Goal: Information Seeking & Learning: Learn about a topic

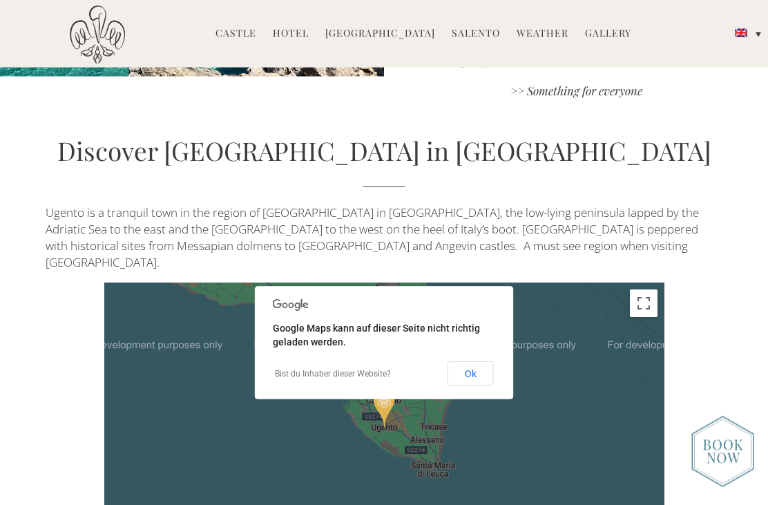
scroll to position [2500, 0]
click at [468, 361] on button "Ok" at bounding box center [471, 373] width 46 height 25
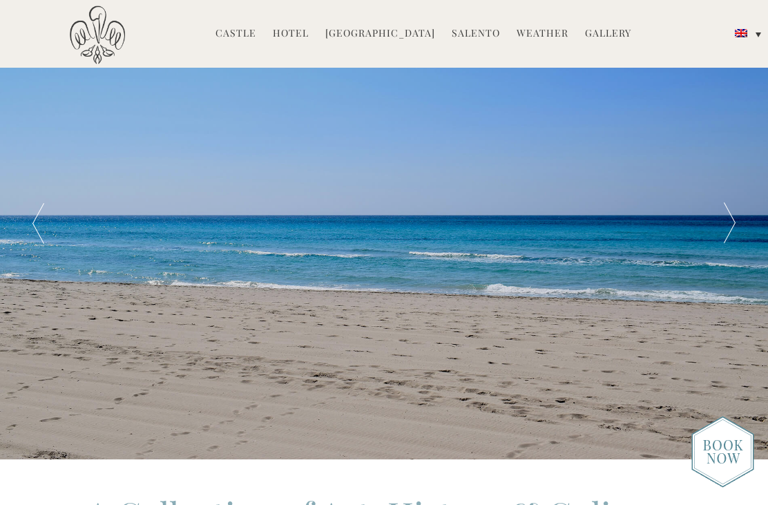
scroll to position [0, 0]
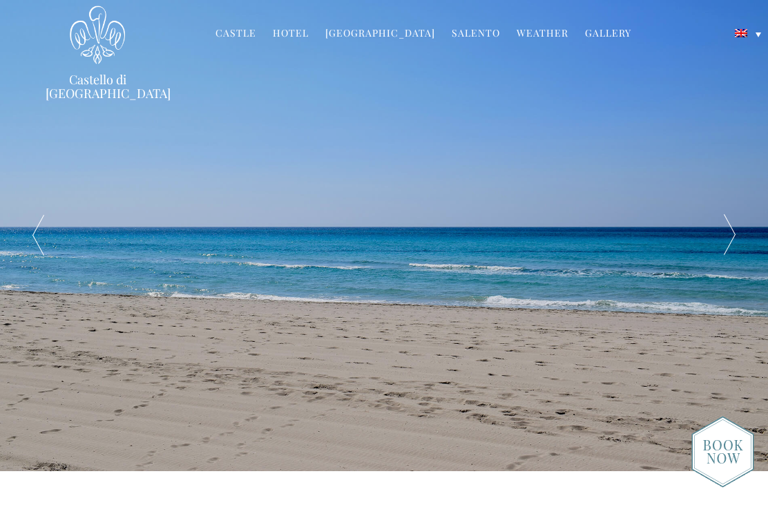
click at [731, 240] on div at bounding box center [730, 235] width 77 height 471
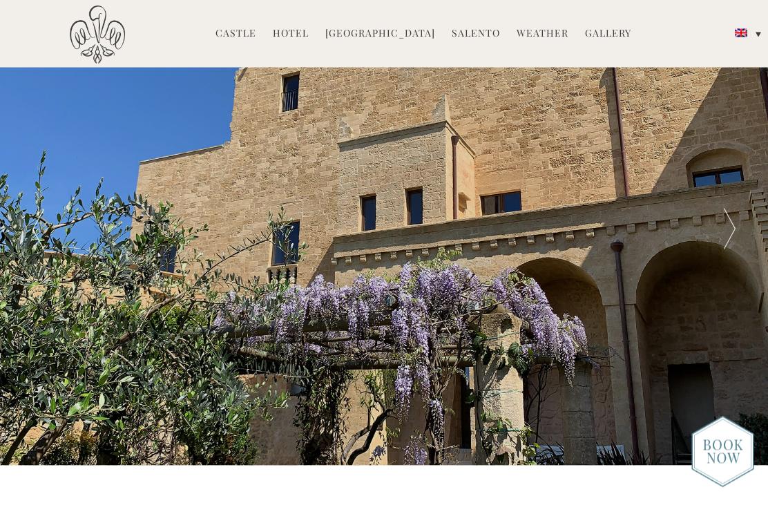
scroll to position [1, 0]
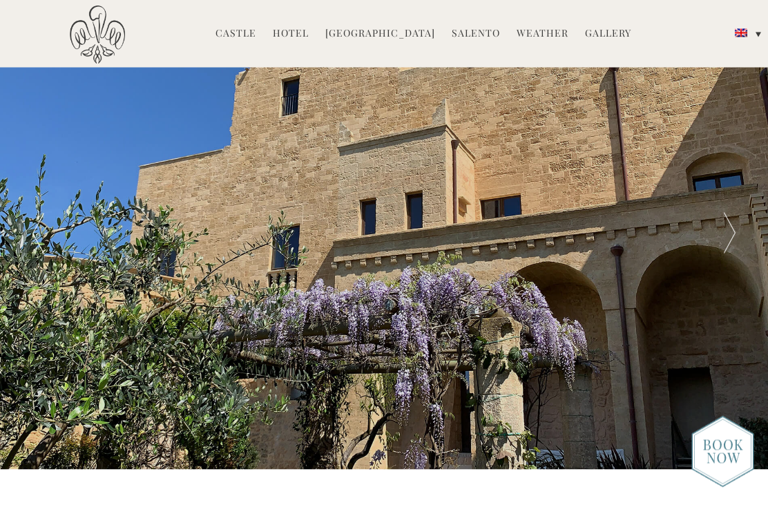
click at [730, 241] on div at bounding box center [730, 234] width 77 height 471
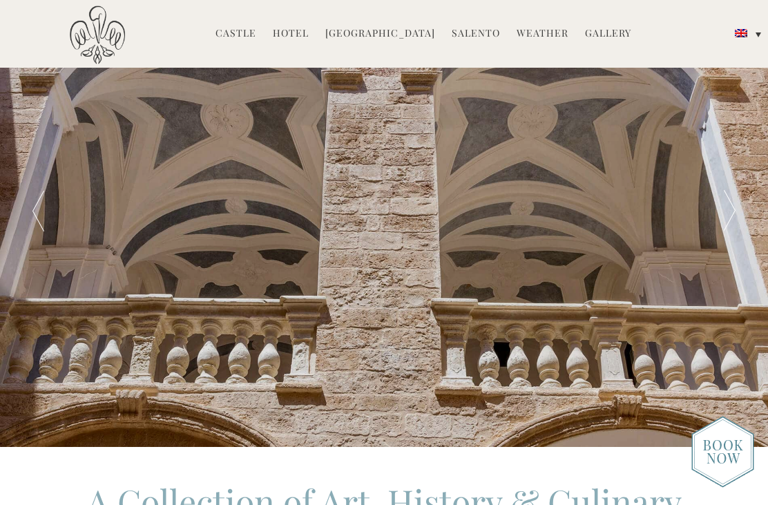
scroll to position [25, 0]
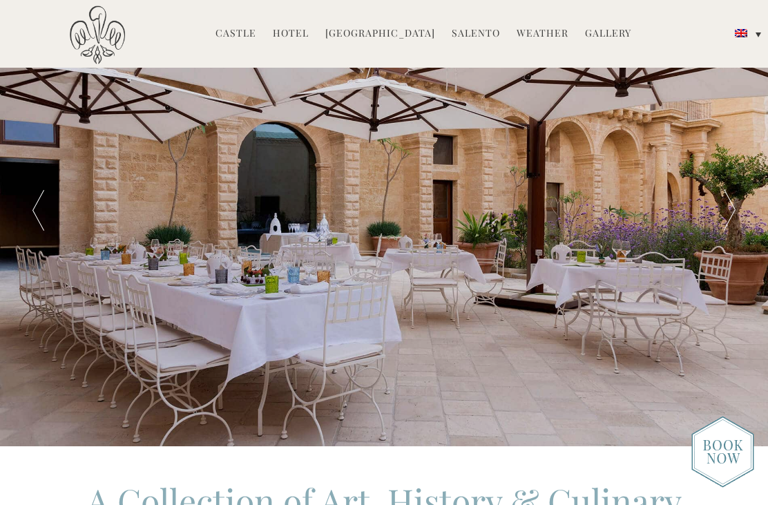
click at [730, 225] on div at bounding box center [730, 210] width 77 height 471
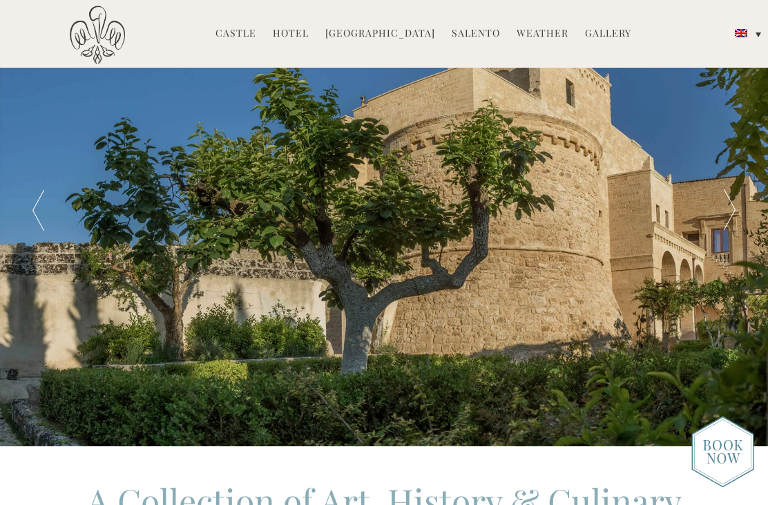
click at [742, 217] on div at bounding box center [730, 210] width 77 height 471
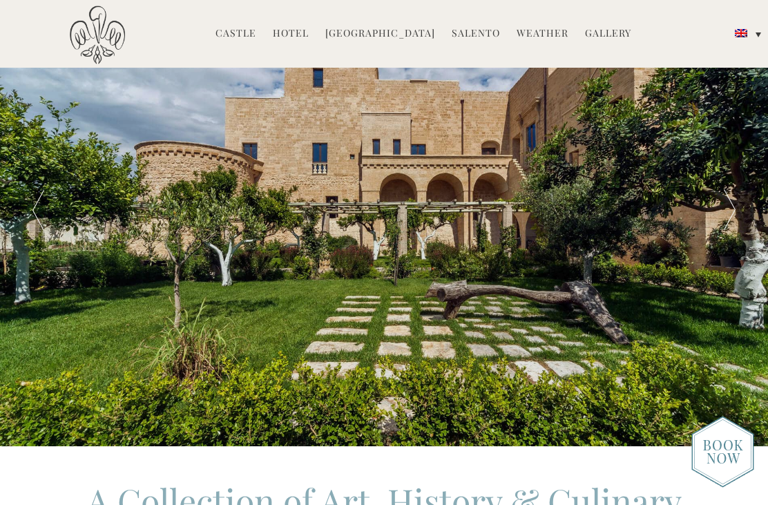
click at [733, 225] on div at bounding box center [730, 210] width 77 height 471
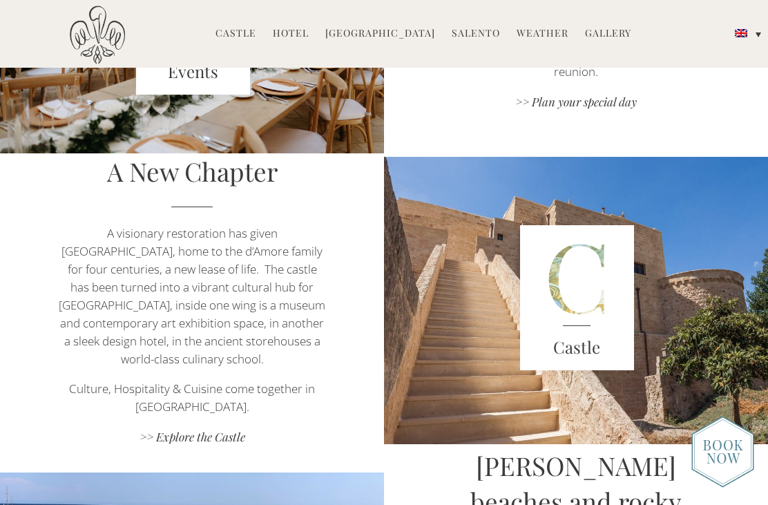
scroll to position [1813, 0]
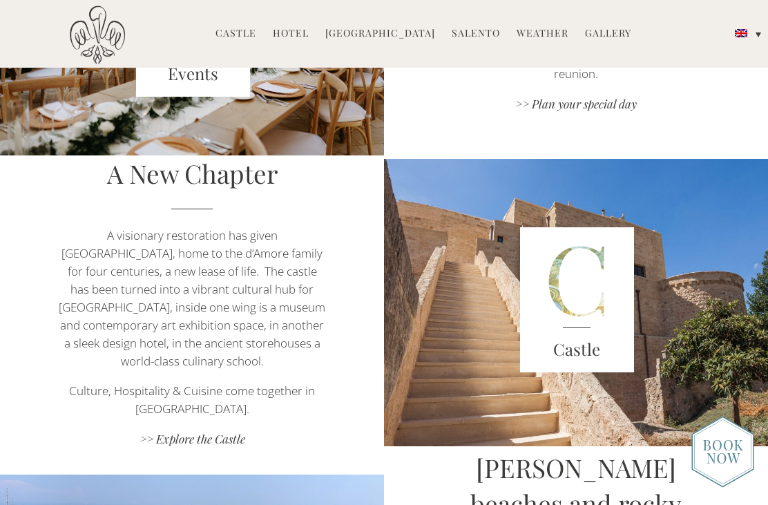
click at [601, 316] on img at bounding box center [577, 299] width 115 height 145
click at [588, 354] on h3 "Castle" at bounding box center [577, 349] width 115 height 25
click at [189, 444] on link ">> Explore the Castle" at bounding box center [191, 440] width 269 height 19
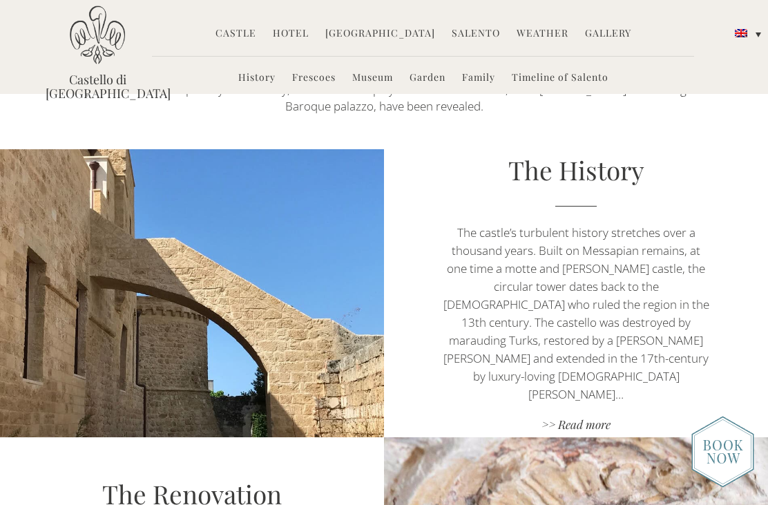
scroll to position [482, 0]
click at [717, 410] on div "The History The castle’s turbulent history stretches over a thousand years. Bui…" at bounding box center [576, 294] width 384 height 283
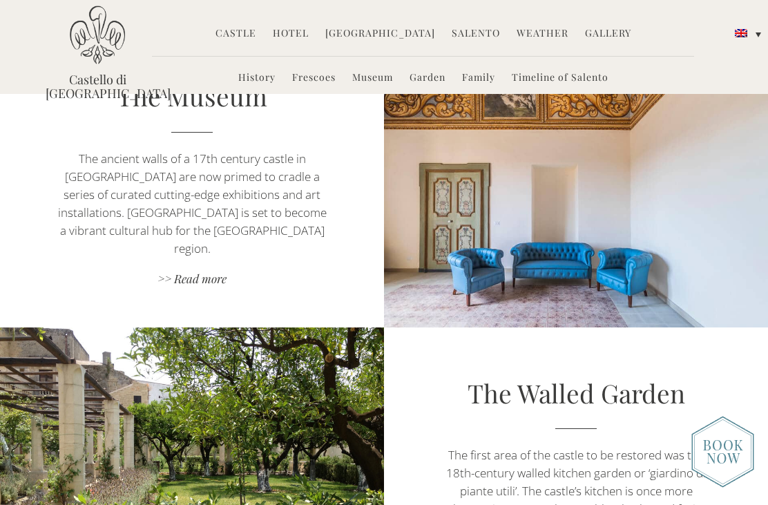
scroll to position [1456, 0]
click at [590, 496] on p "The first area of the castle to be restored was the 18th-century walled kitchen…" at bounding box center [576, 492] width 269 height 90
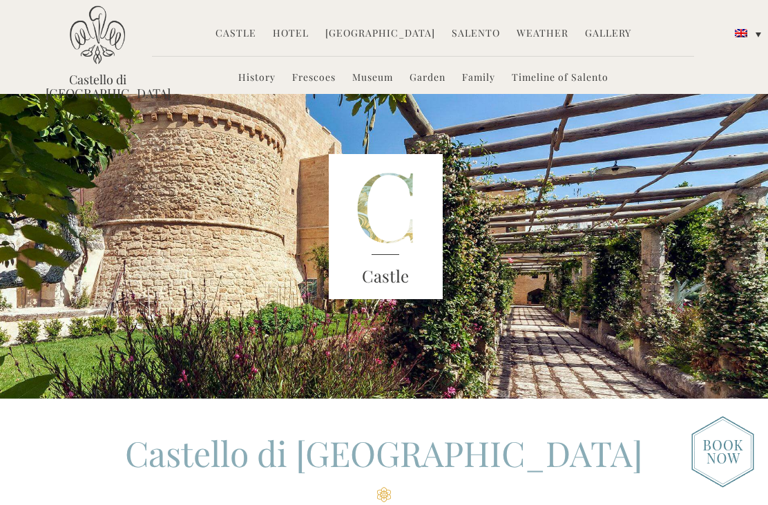
scroll to position [0, 0]
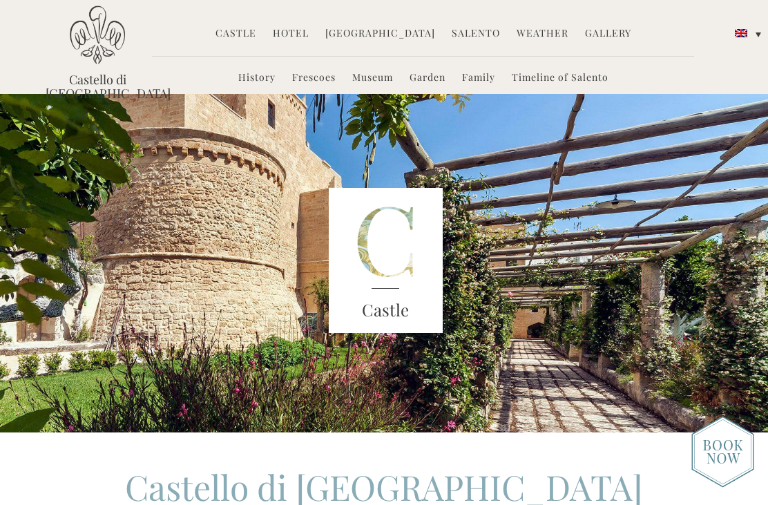
click at [375, 82] on link "Museum" at bounding box center [372, 78] width 41 height 16
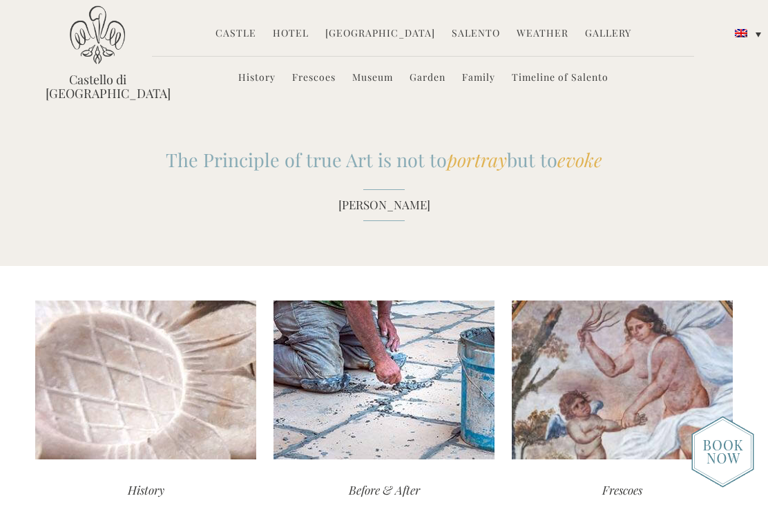
scroll to position [1151, 0]
click at [395, 26] on link "[GEOGRAPHIC_DATA]" at bounding box center [381, 34] width 110 height 16
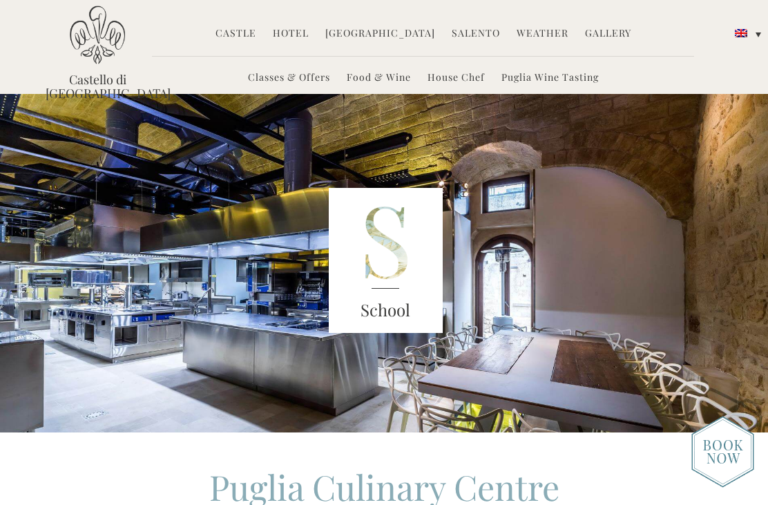
click at [473, 31] on link "Salento" at bounding box center [476, 34] width 48 height 16
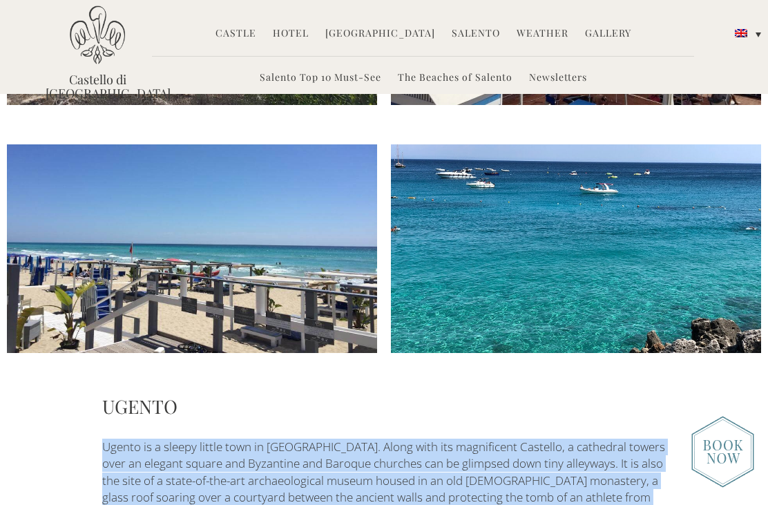
scroll to position [3034, 0]
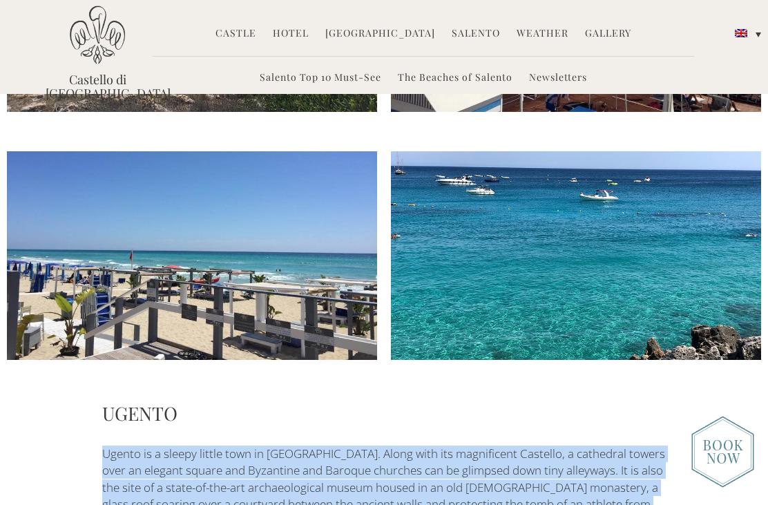
click at [244, 38] on link "Castle" at bounding box center [236, 34] width 41 height 16
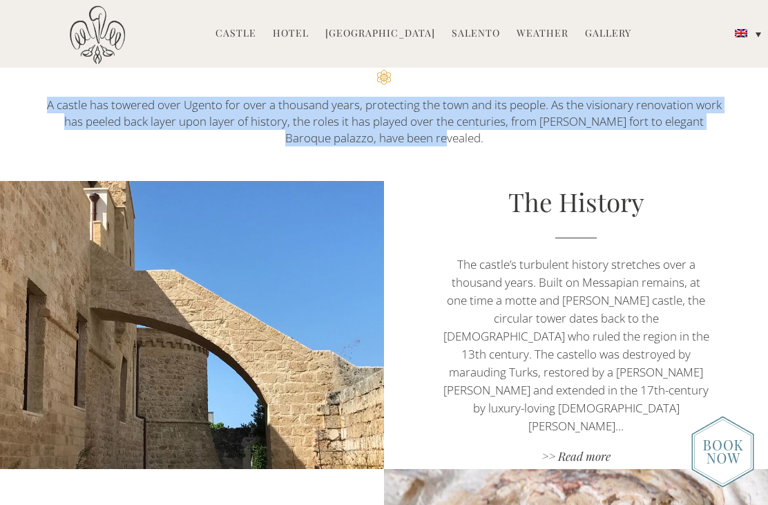
scroll to position [454, 0]
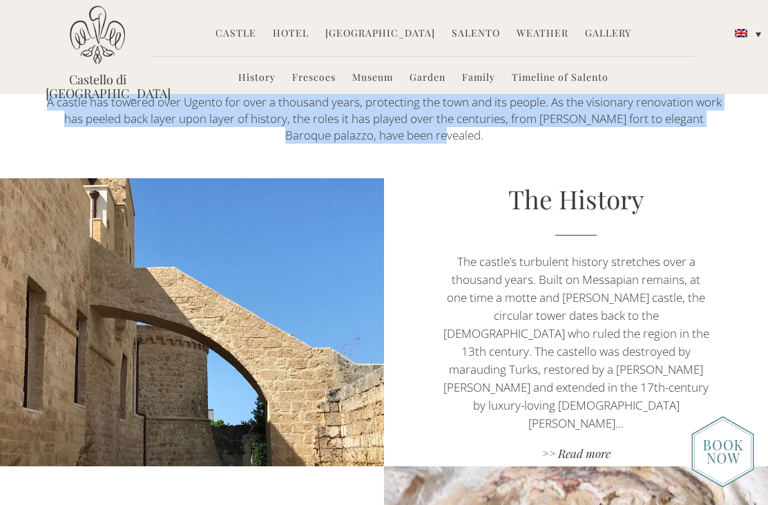
click at [591, 446] on link ">> Read more" at bounding box center [576, 455] width 269 height 19
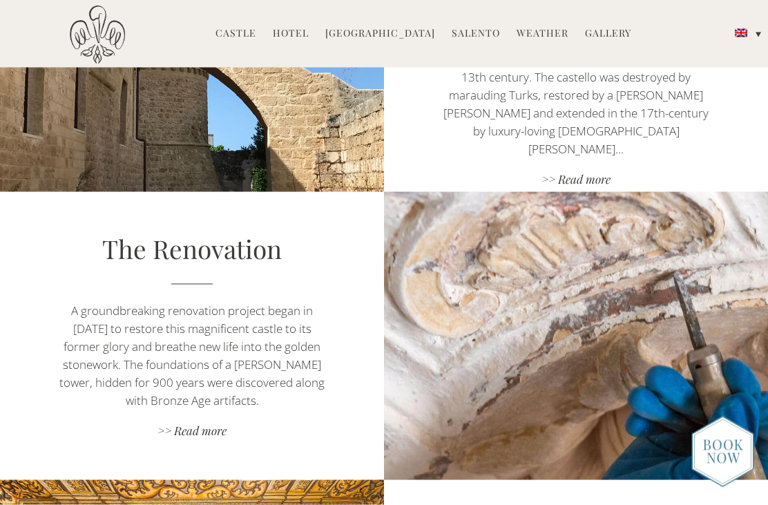
scroll to position [729, 0]
click at [202, 436] on link ">> Read more" at bounding box center [191, 431] width 269 height 19
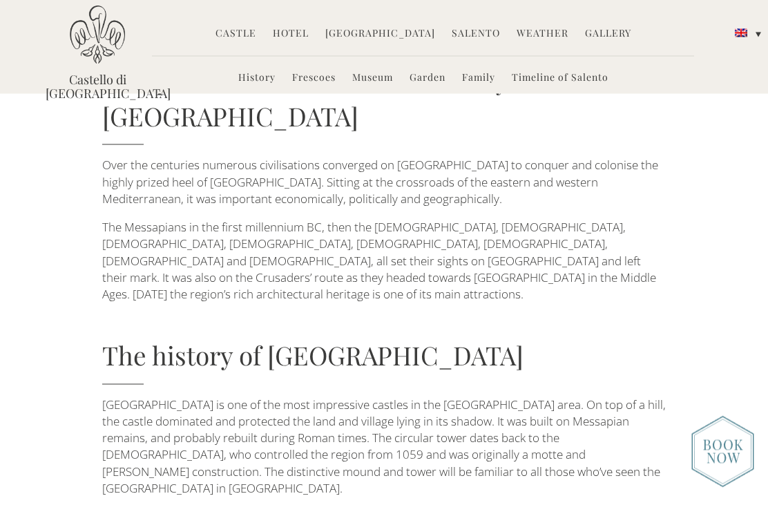
scroll to position [145, 0]
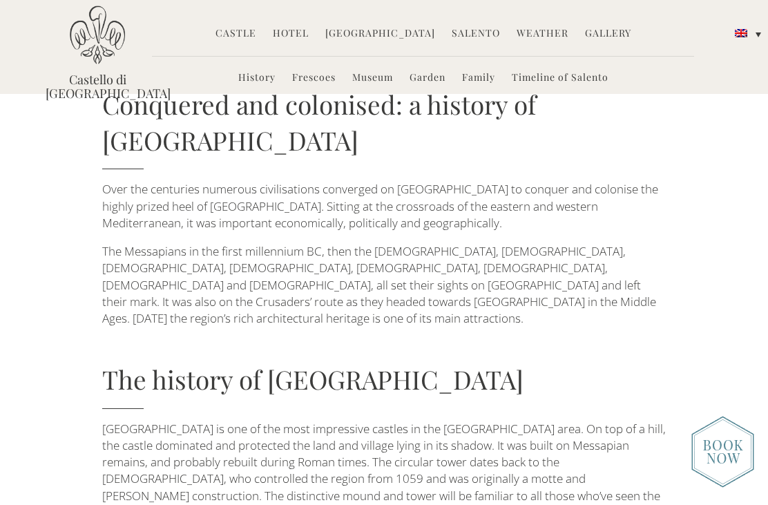
click at [323, 265] on p "The Messapians in the first millennium BC, then the [DEMOGRAPHIC_DATA], [DEMOGR…" at bounding box center [384, 285] width 565 height 84
click at [287, 243] on p "The Messapians in the first millennium BC, then the [DEMOGRAPHIC_DATA], [DEMOGR…" at bounding box center [384, 285] width 565 height 84
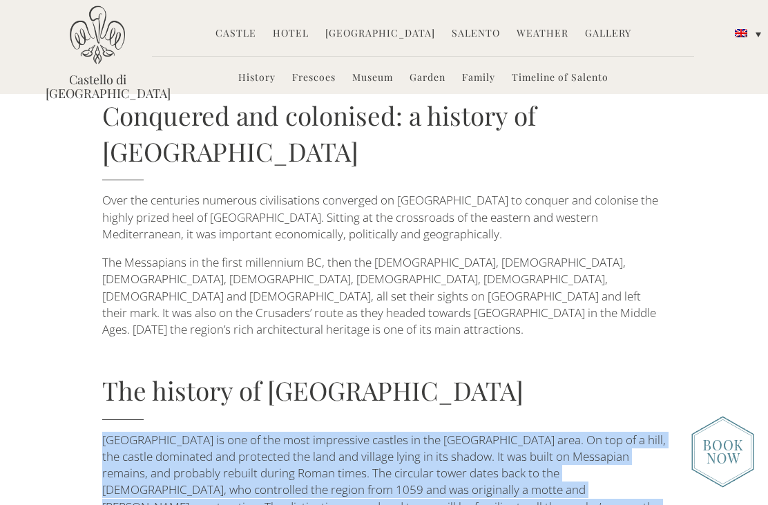
scroll to position [0, 0]
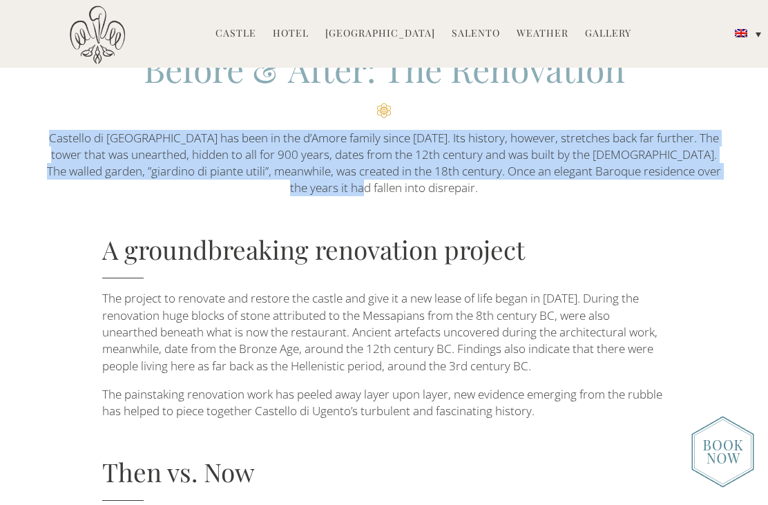
scroll to position [136, 0]
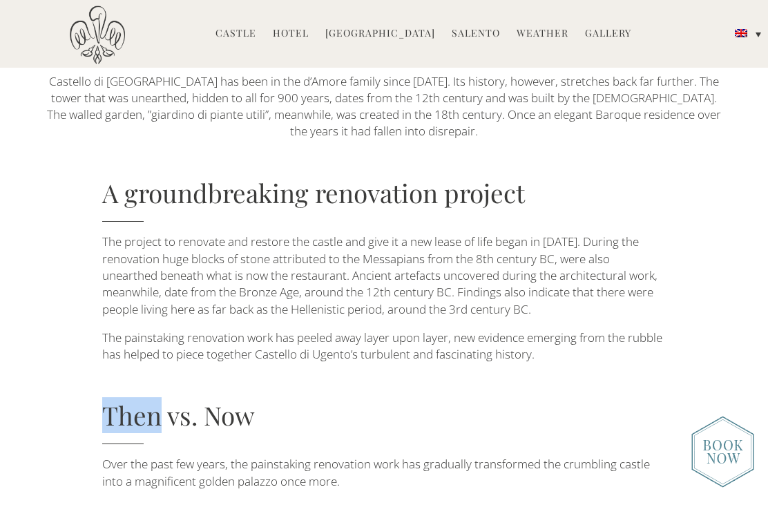
click at [382, 299] on p "The project to renovate and restore the castle and give it a new lease of life …" at bounding box center [384, 276] width 565 height 84
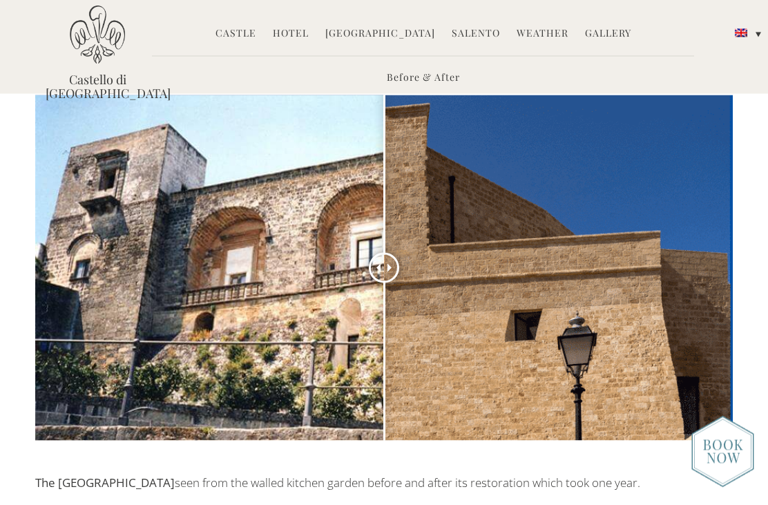
scroll to position [603, 0]
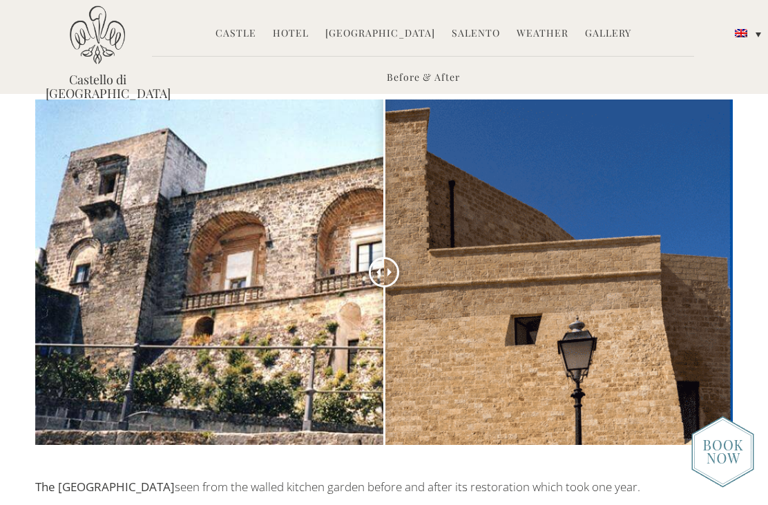
click at [393, 268] on span at bounding box center [392, 272] width 8 height 8
click at [388, 271] on span at bounding box center [392, 272] width 8 height 8
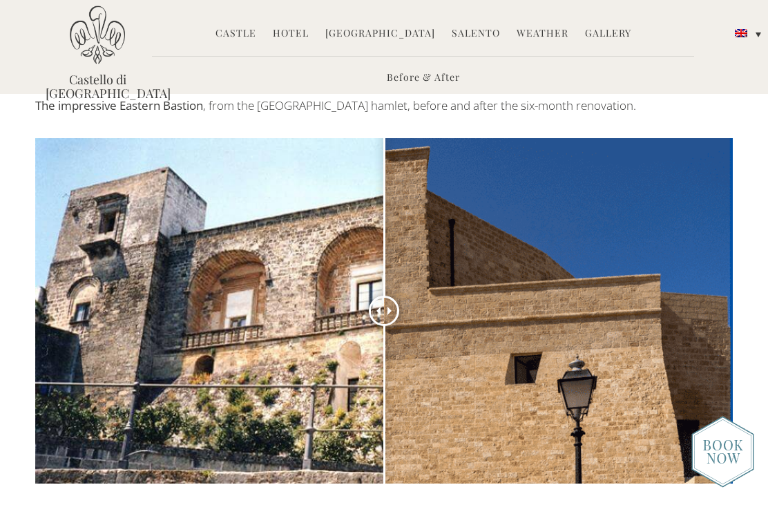
scroll to position [563, 0]
click at [384, 311] on div at bounding box center [384, 311] width 30 height 30
click at [393, 308] on span at bounding box center [392, 312] width 8 height 8
click at [382, 310] on div at bounding box center [384, 311] width 30 height 30
click at [388, 308] on span at bounding box center [392, 312] width 8 height 8
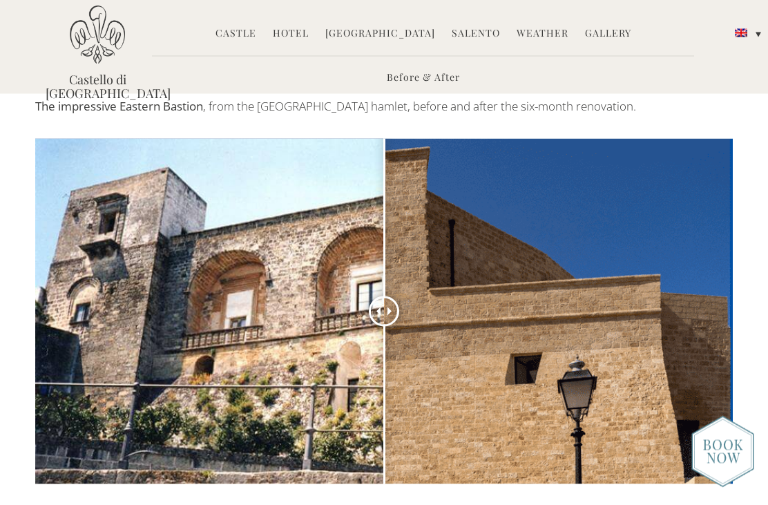
click at [376, 324] on div at bounding box center [384, 312] width 698 height 346
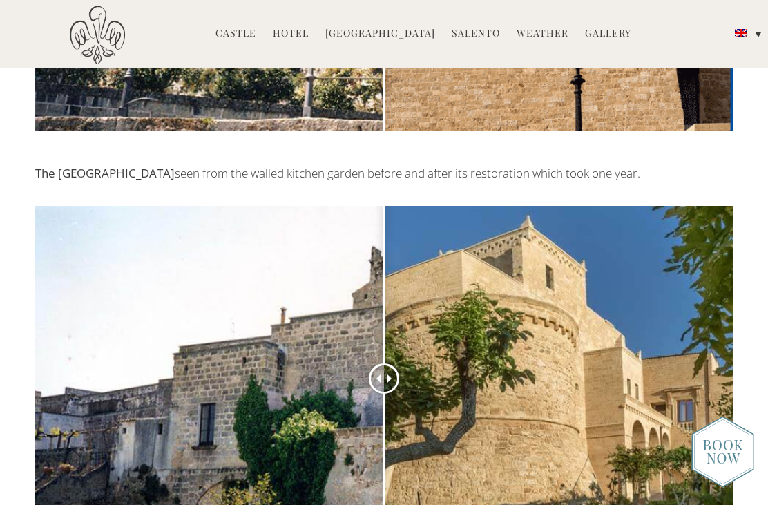
click at [388, 375] on span at bounding box center [392, 379] width 8 height 8
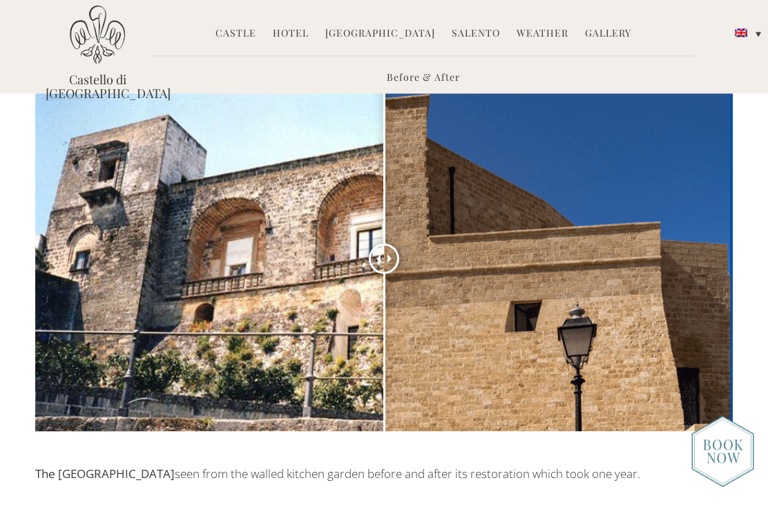
scroll to position [616, 0]
click at [434, 424] on div at bounding box center [384, 259] width 698 height 346
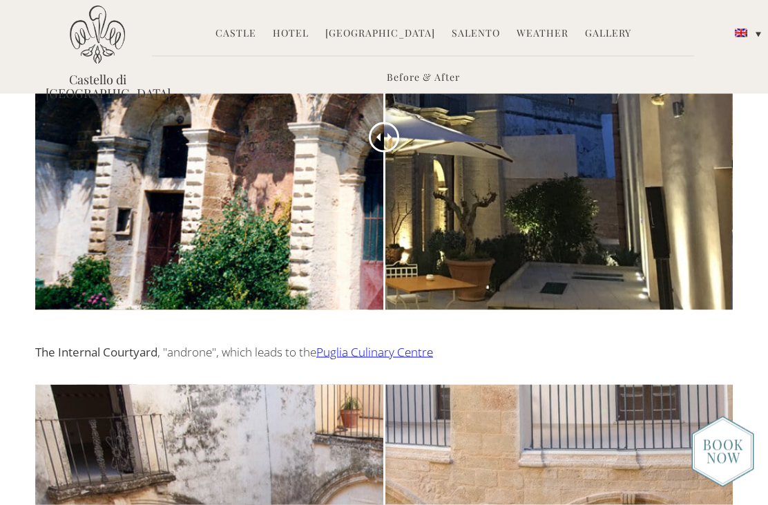
scroll to position [2821, 0]
click at [535, 39] on link "Weather" at bounding box center [543, 34] width 52 height 16
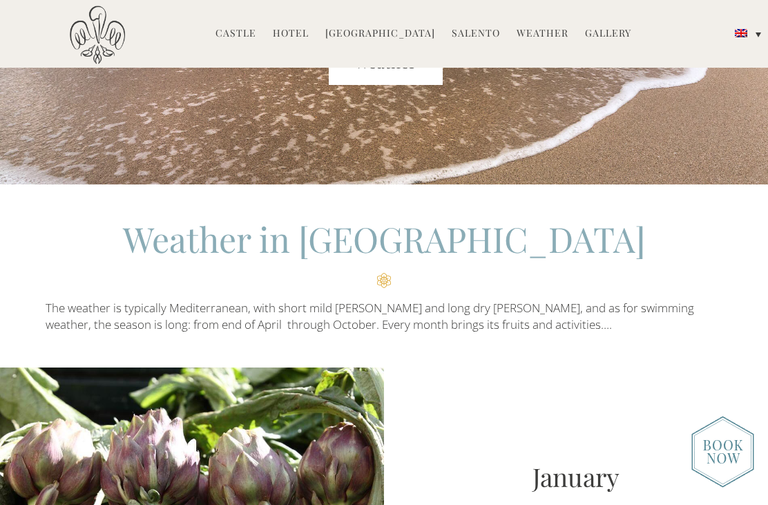
scroll to position [254, 0]
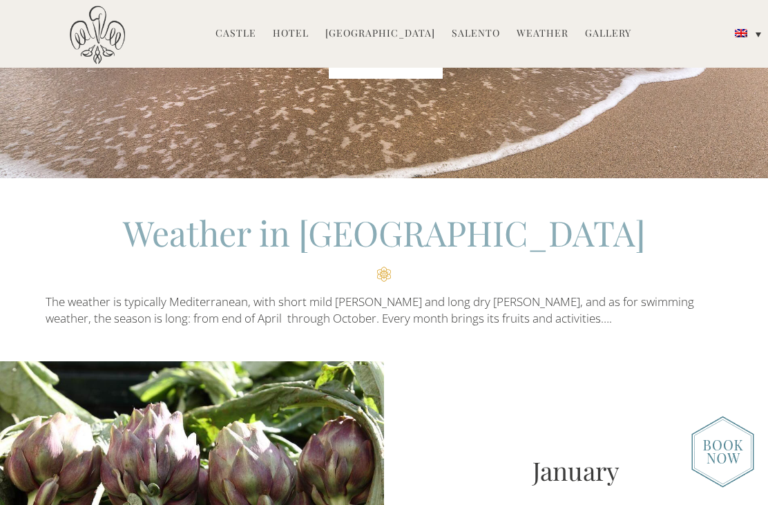
click at [534, 321] on p "The weather is typically Mediterranean, with short mild [PERSON_NAME] and long …" at bounding box center [384, 311] width 677 height 34
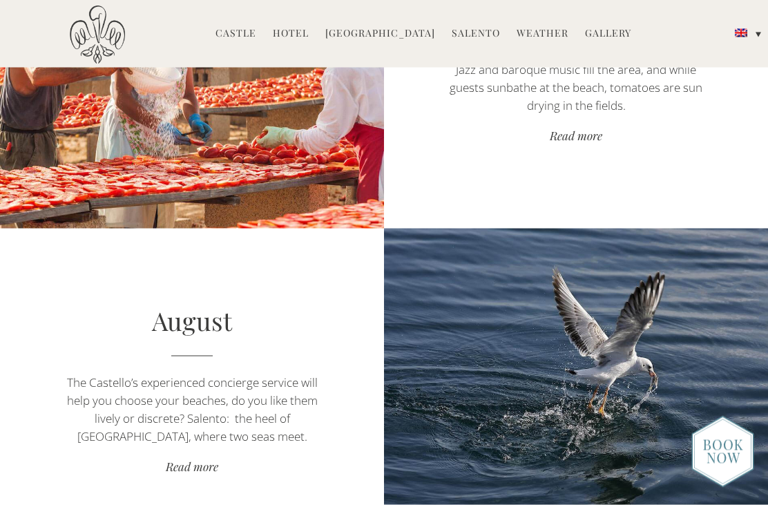
scroll to position [2645, 0]
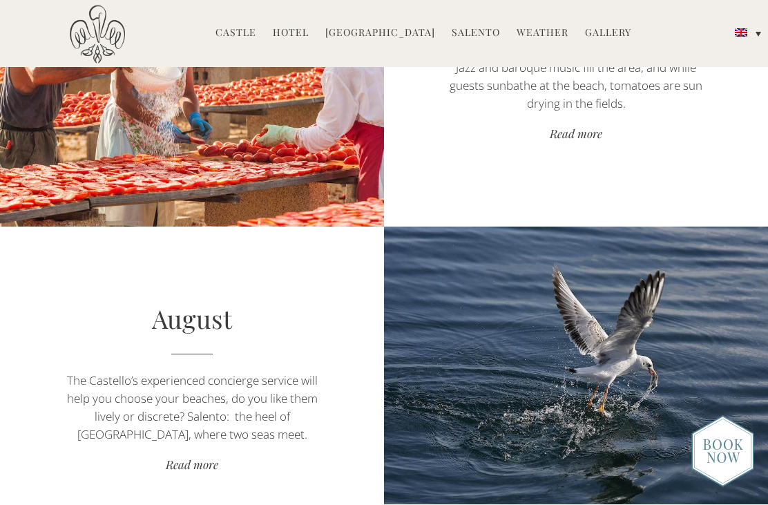
click at [230, 438] on p "The Castello’s experienced concierge service will help you choose your beaches,…" at bounding box center [191, 408] width 269 height 72
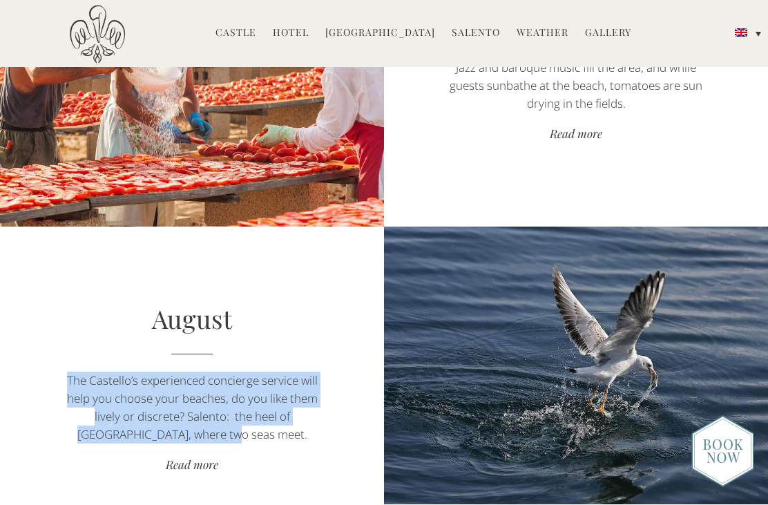
scroll to position [2646, 0]
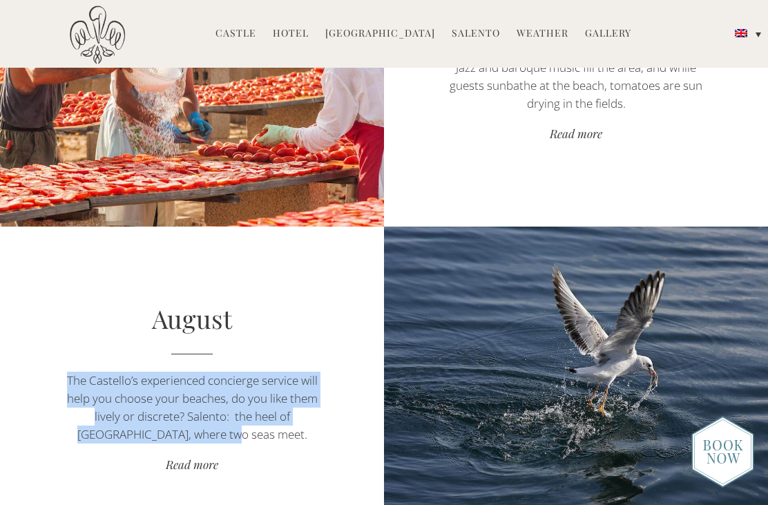
click at [207, 470] on link "Read more" at bounding box center [191, 466] width 269 height 19
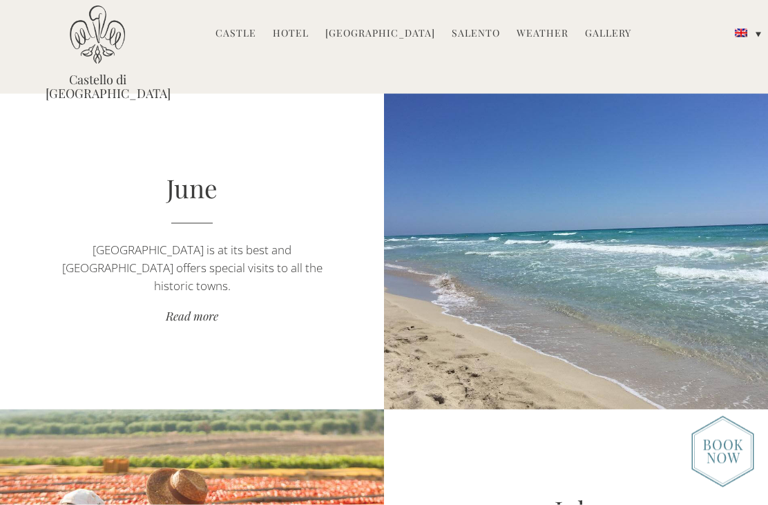
scroll to position [2141, 0]
click at [198, 308] on link "Read more" at bounding box center [191, 317] width 269 height 19
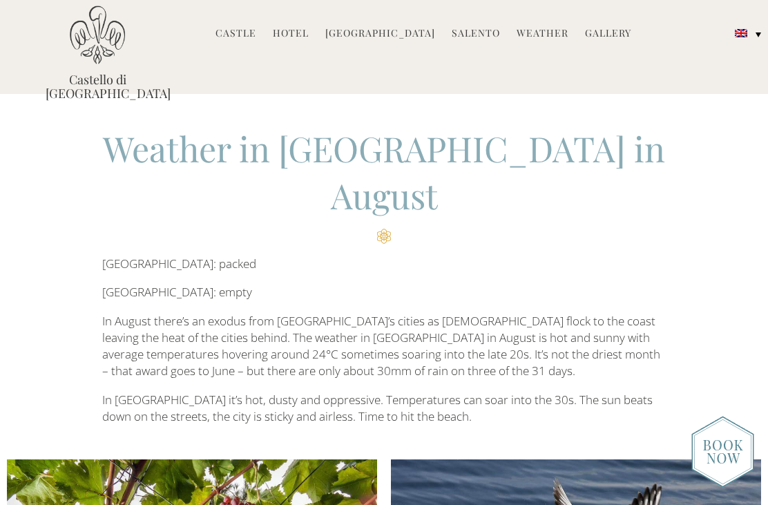
click at [417, 392] on p "In [GEOGRAPHIC_DATA] it’s hot, dusty and oppressive. Temperatures can soar into…" at bounding box center [384, 409] width 565 height 34
click at [407, 392] on p "In Rome it’s hot, dusty and oppressive. Temperatures can soar into the 30s. The…" at bounding box center [384, 409] width 565 height 34
click at [400, 313] on p "In August there’s an exodus from Italy’s cities as Italians flock to the coast …" at bounding box center [384, 346] width 565 height 67
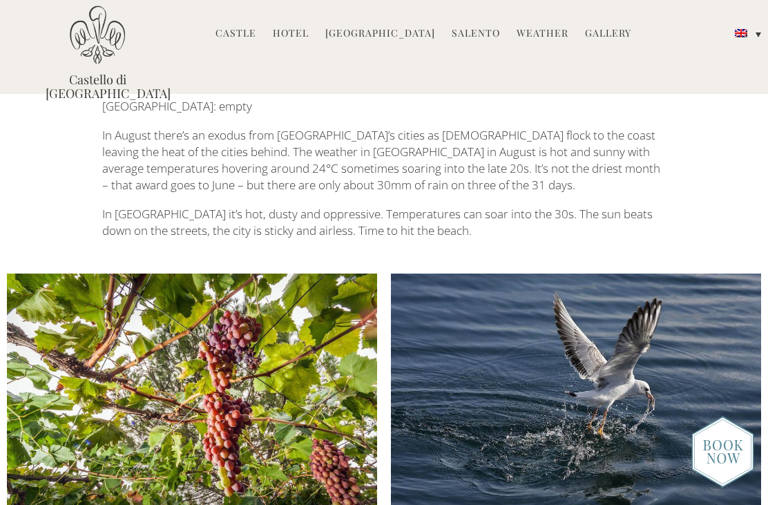
scroll to position [181, 0]
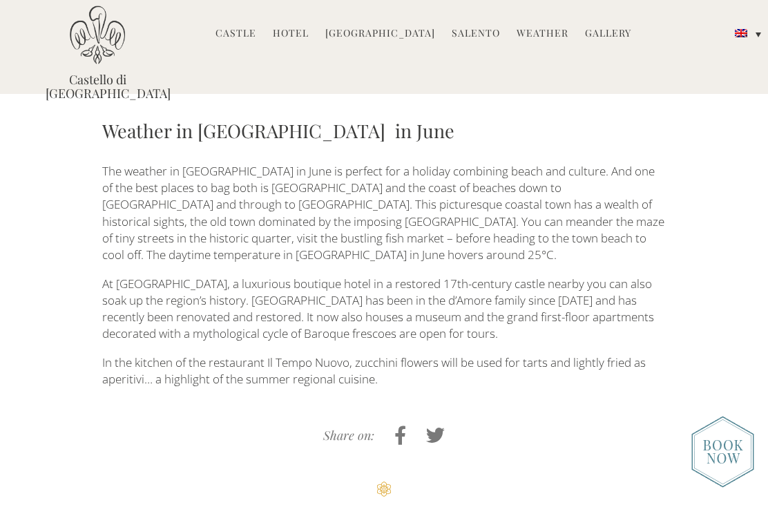
scroll to position [533, 0]
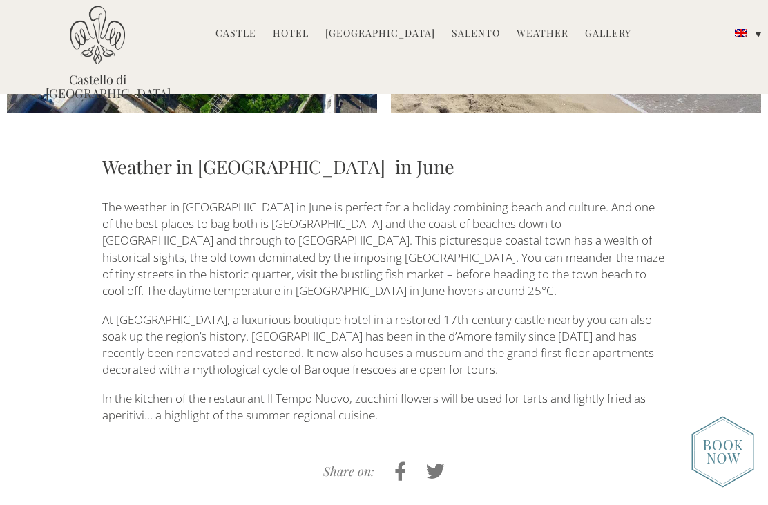
click at [393, 390] on p "In the kitchen of the restaurant Il Tempo Nuovo, zucchini flowers will be used …" at bounding box center [384, 407] width 565 height 34
click at [397, 390] on p "In the kitchen of the restaurant Il Tempo Nuovo, zucchini flowers will be used …" at bounding box center [384, 407] width 565 height 34
click at [387, 390] on p "In the kitchen of the restaurant Il Tempo Nuovo, zucchini flowers will be used …" at bounding box center [384, 407] width 565 height 34
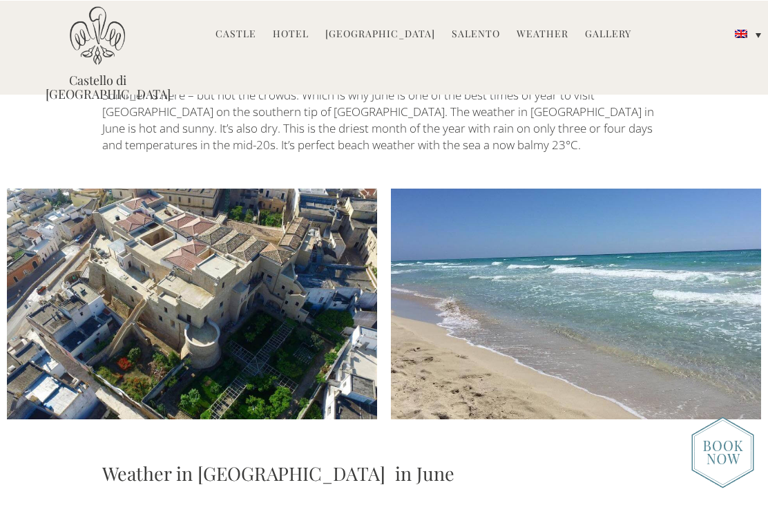
scroll to position [226, 0]
click at [608, 32] on link "Gallery" at bounding box center [608, 34] width 46 height 16
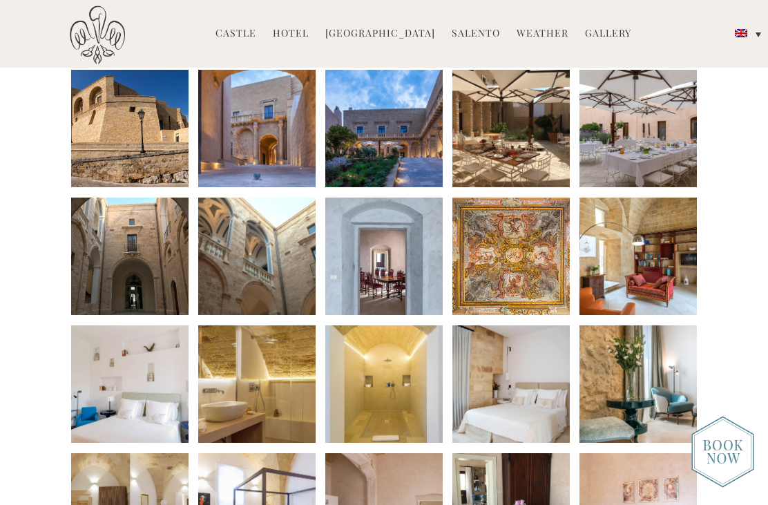
scroll to position [212, 0]
click at [399, 374] on li at bounding box center [384, 384] width 117 height 117
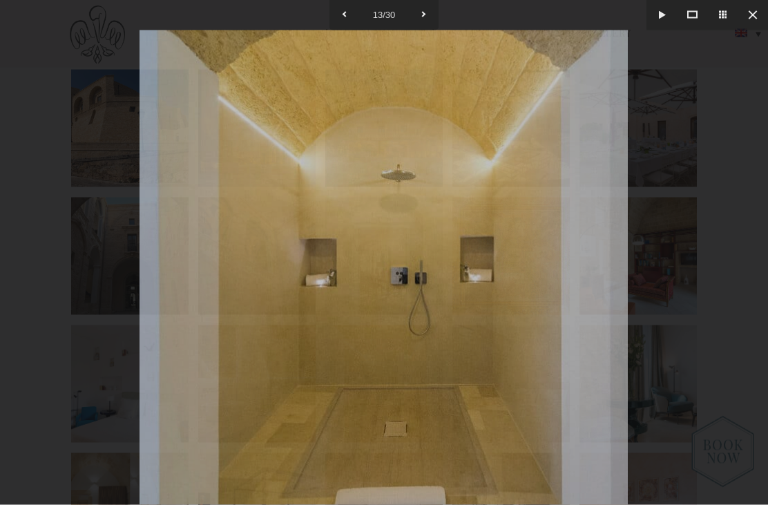
scroll to position [213, 0]
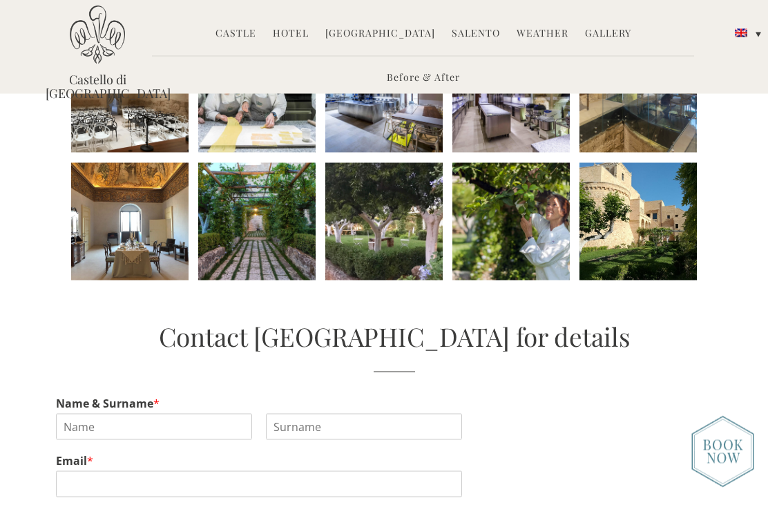
scroll to position [757, 0]
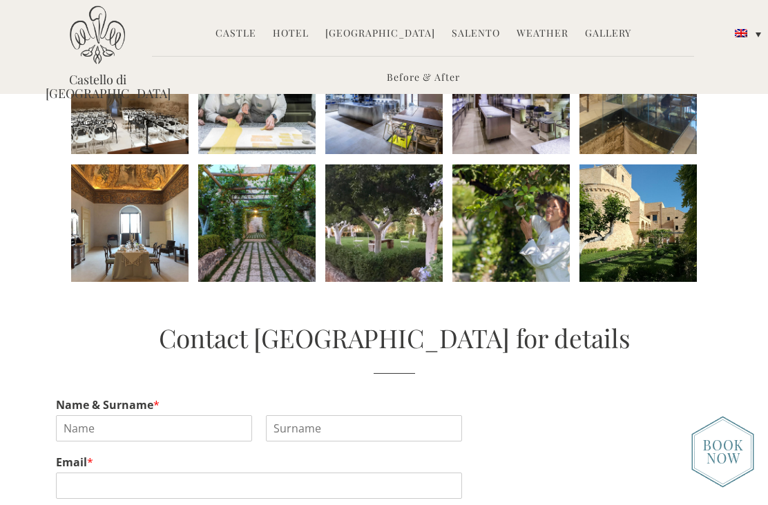
click at [283, 245] on li at bounding box center [256, 222] width 117 height 117
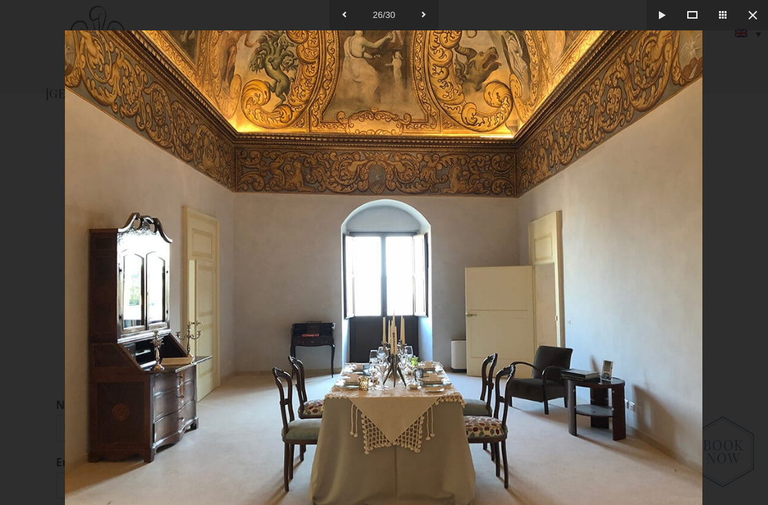
click at [346, 17] on button at bounding box center [345, 15] width 30 height 30
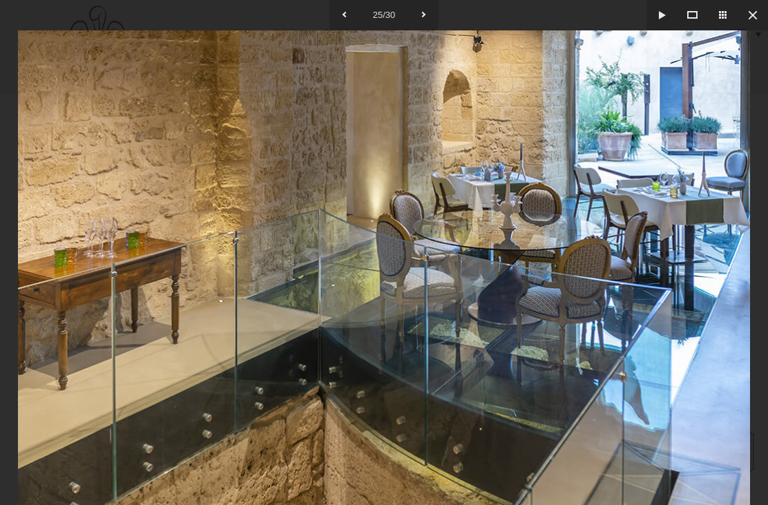
click at [746, 18] on button at bounding box center [753, 15] width 30 height 30
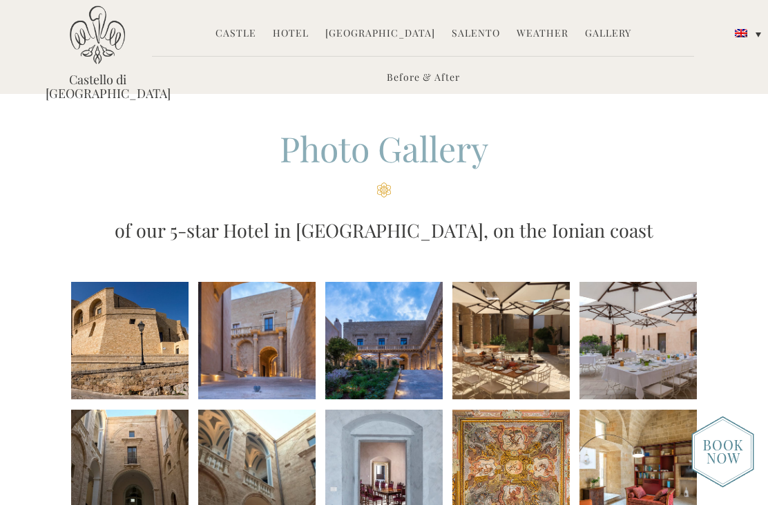
click at [127, 334] on li at bounding box center [129, 340] width 117 height 117
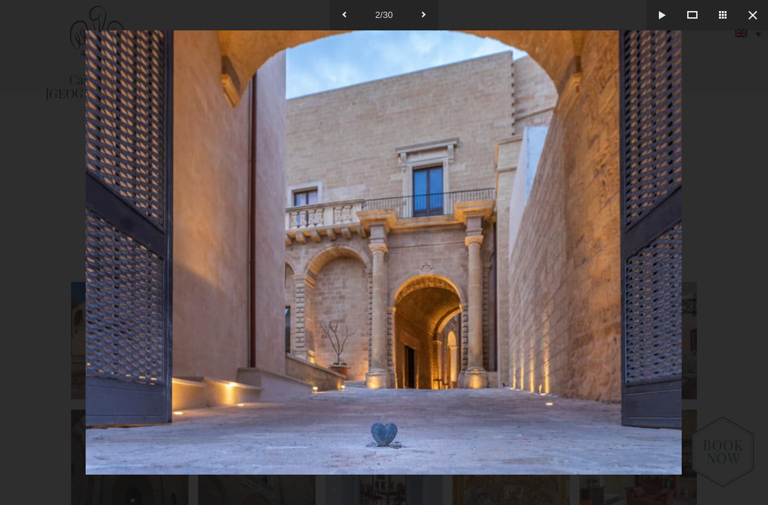
click at [749, 24] on button at bounding box center [753, 15] width 30 height 30
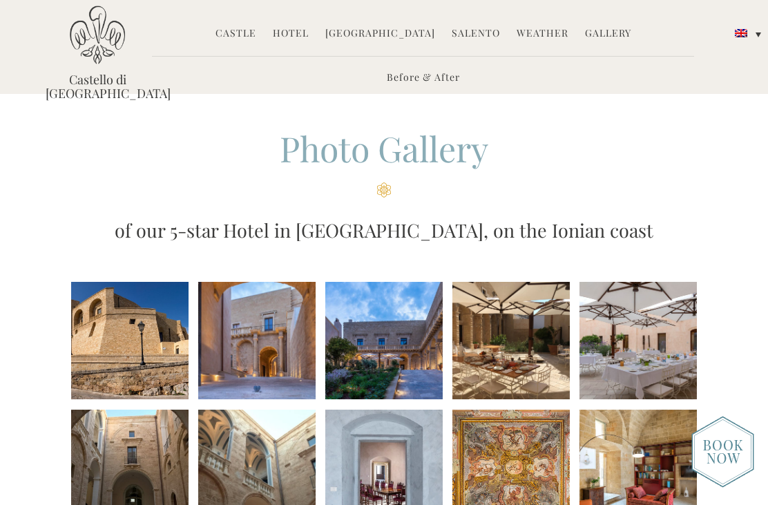
click at [240, 33] on link "Castle" at bounding box center [236, 34] width 41 height 16
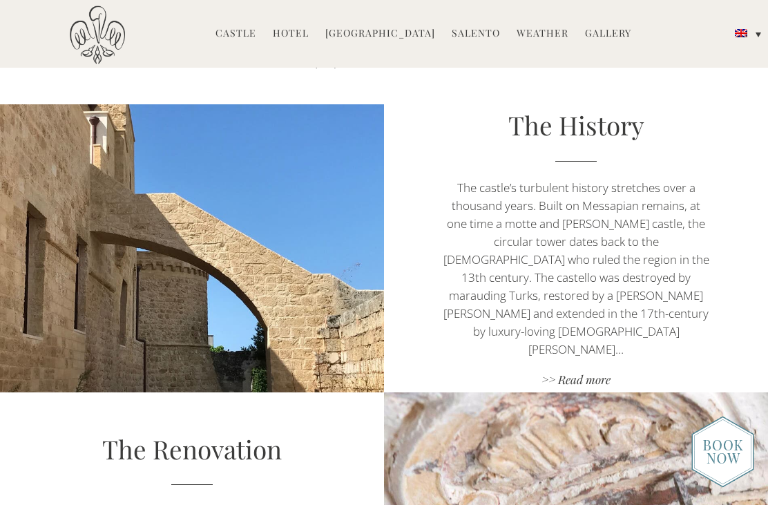
scroll to position [529, 0]
click at [587, 371] on link ">> Read more" at bounding box center [576, 380] width 269 height 19
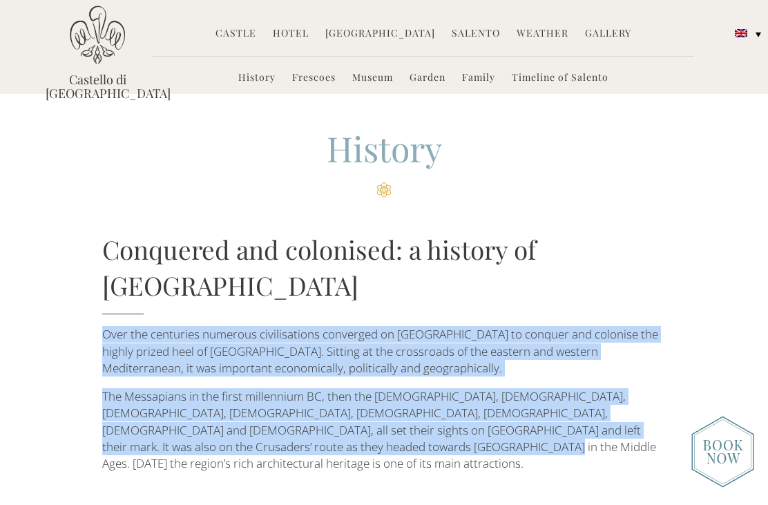
click at [433, 82] on link "Garden" at bounding box center [428, 78] width 36 height 16
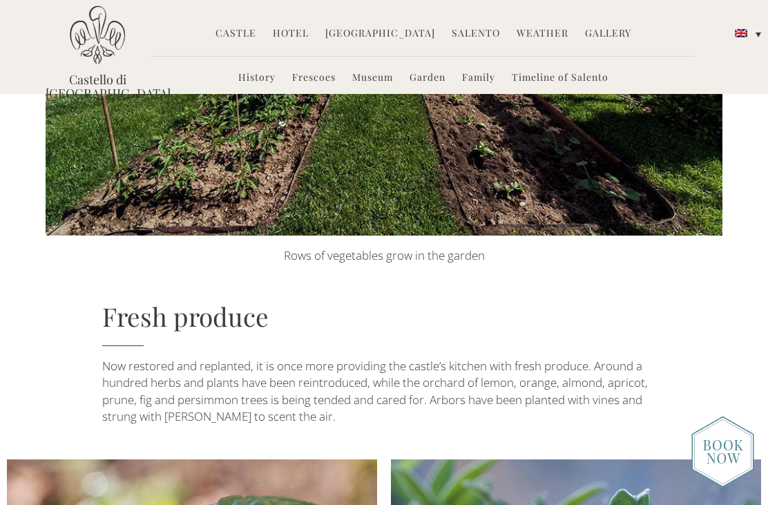
scroll to position [337, 0]
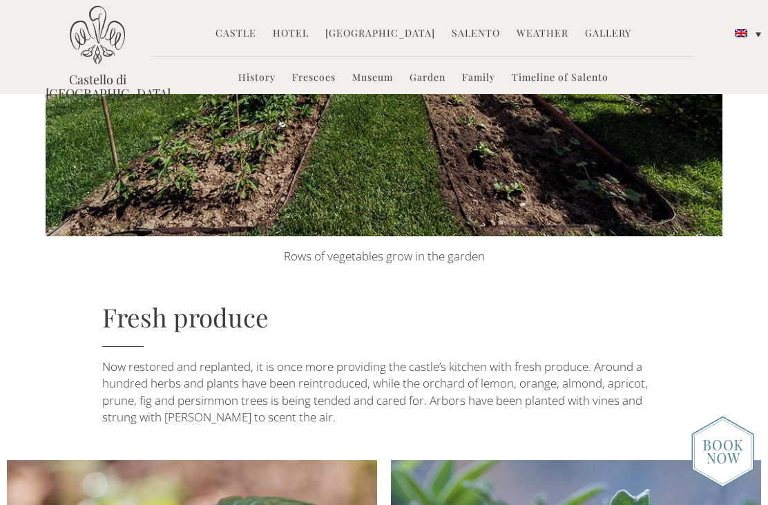
click at [564, 77] on link "Timeline of Salento" at bounding box center [560, 78] width 97 height 16
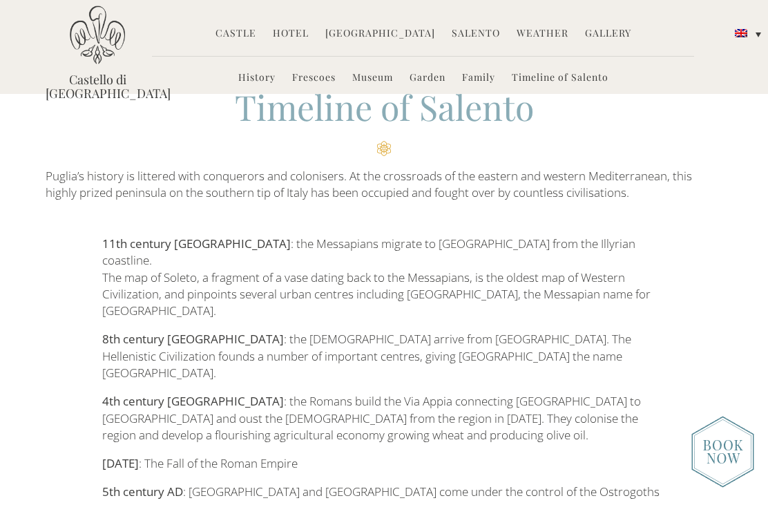
scroll to position [41, 0]
click at [501, 484] on p "5th century AD : [GEOGRAPHIC_DATA] and [GEOGRAPHIC_DATA] come under the control…" at bounding box center [384, 492] width 565 height 17
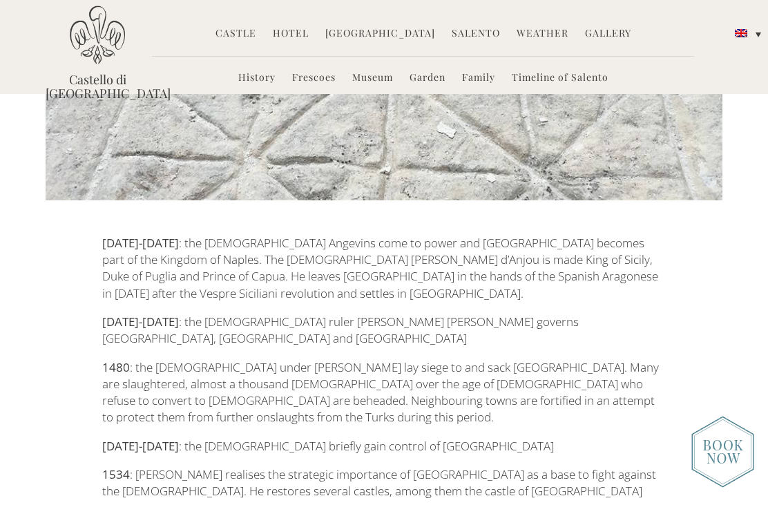
scroll to position [1418, 0]
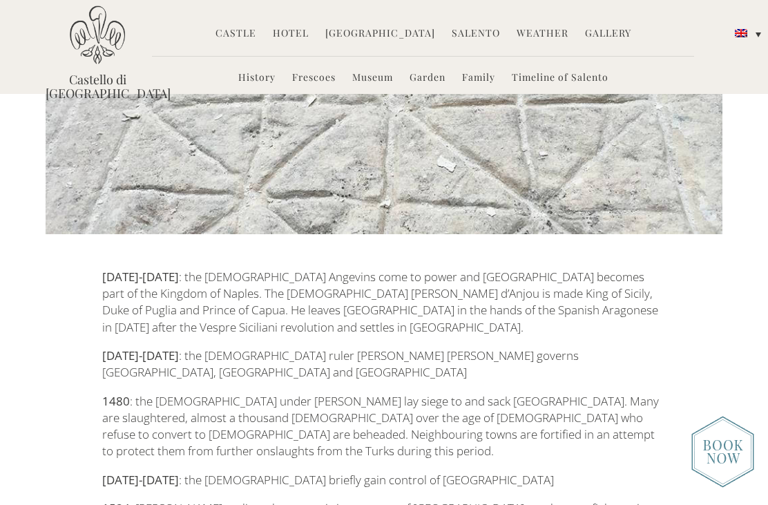
click at [295, 393] on p "1480 : the [DEMOGRAPHIC_DATA] under [PERSON_NAME] lay siege to and sack [GEOGRA…" at bounding box center [384, 426] width 565 height 67
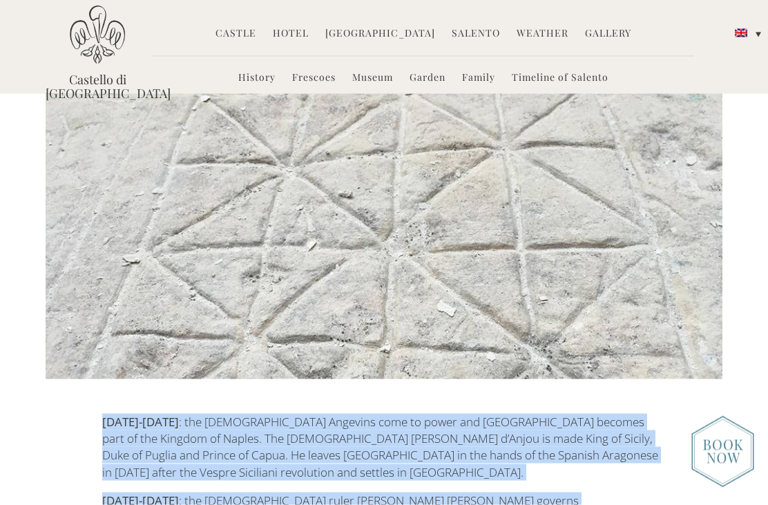
scroll to position [1265, 0]
